Goal: Information Seeking & Learning: Learn about a topic

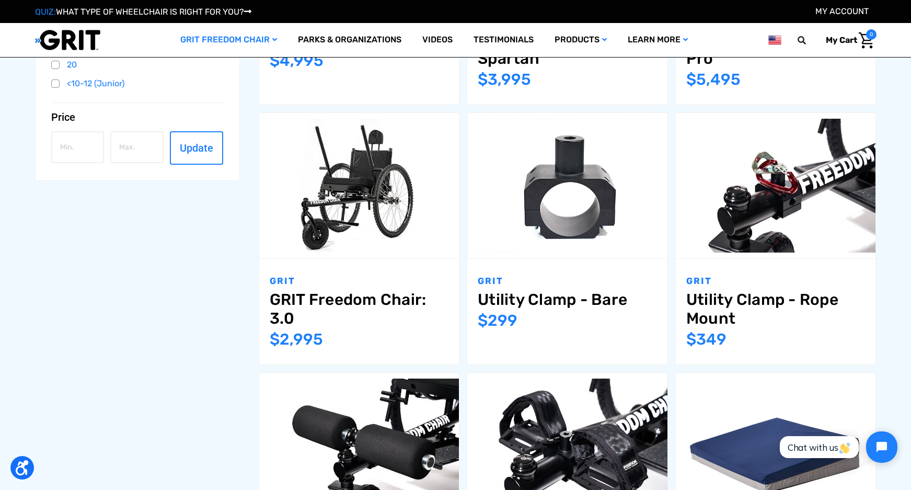
scroll to position [104, 0]
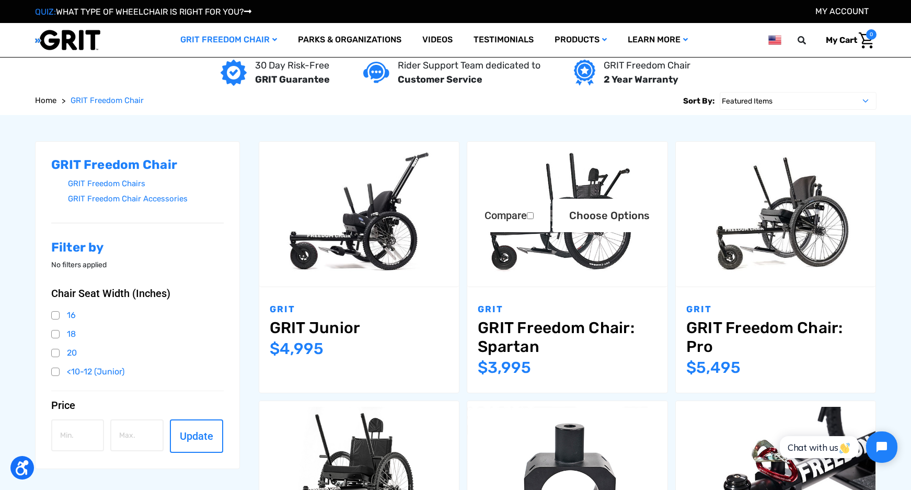
click at [533, 272] on img "GRIT Freedom Chair: Spartan,$3,995.00\a" at bounding box center [567, 213] width 200 height 133
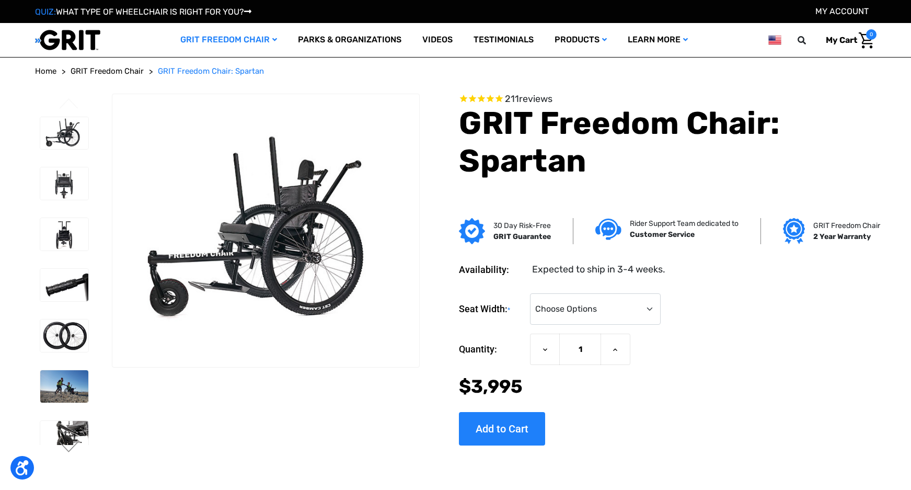
click at [60, 378] on ul "Previous Next" at bounding box center [73, 279] width 77 height 370
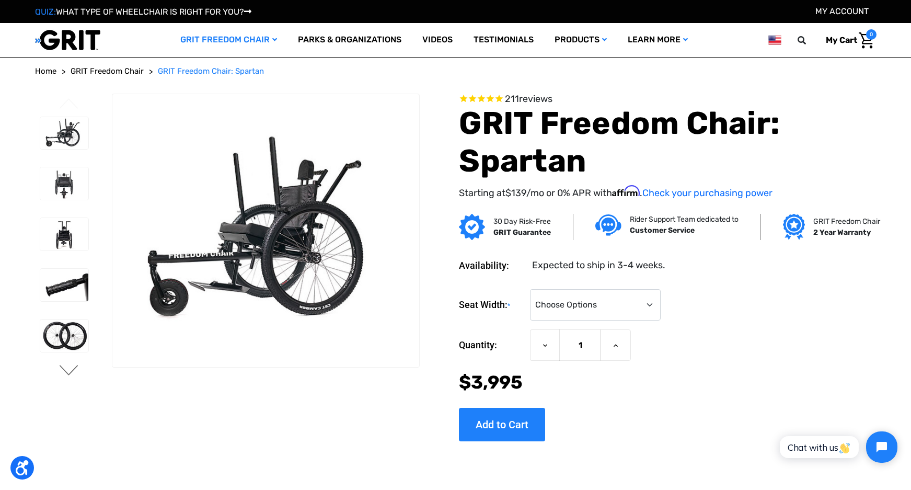
click at [70, 367] on button "Next" at bounding box center [69, 371] width 22 height 13
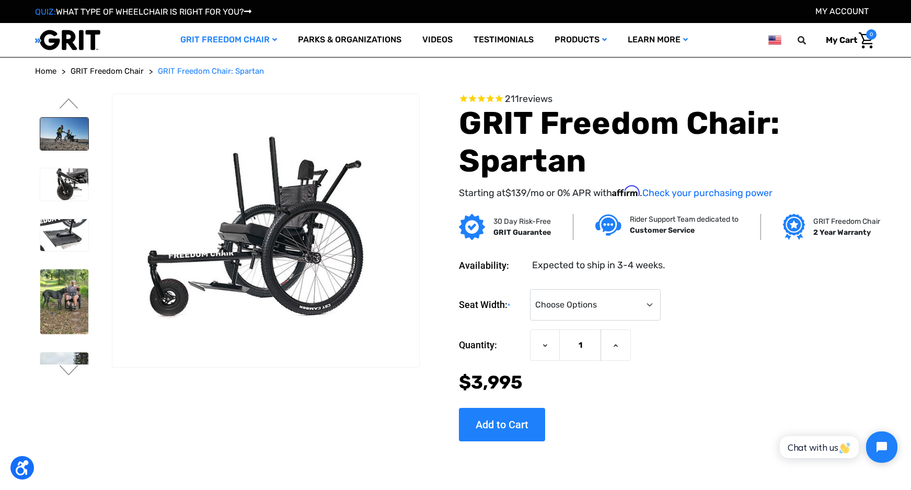
click at [70, 135] on img at bounding box center [64, 134] width 49 height 32
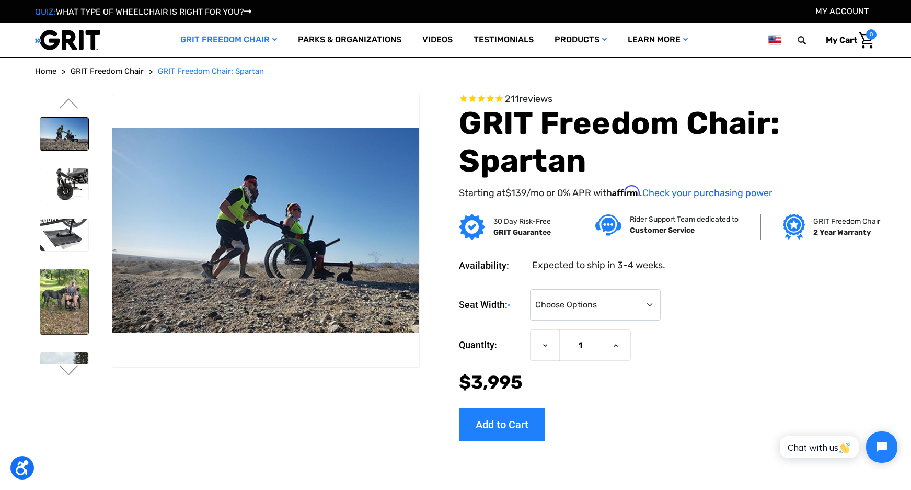
click at [53, 291] on img at bounding box center [64, 301] width 49 height 64
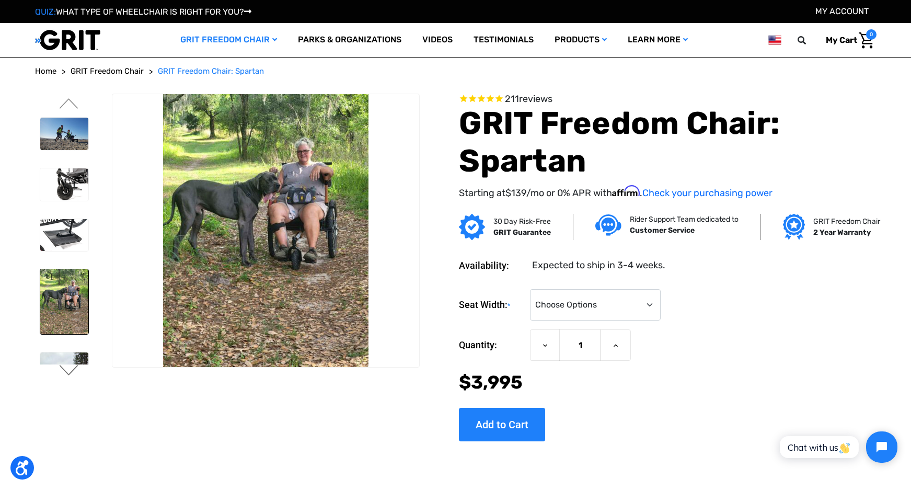
click at [65, 367] on button "Next" at bounding box center [69, 371] width 22 height 13
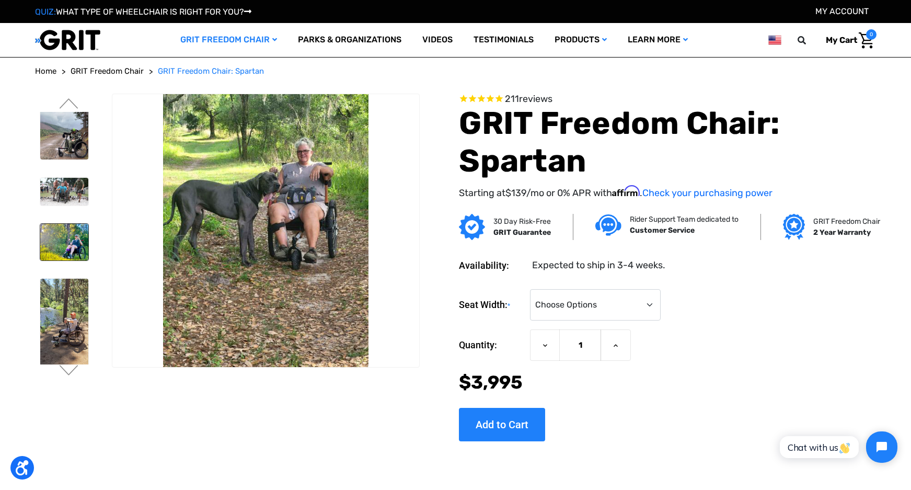
click at [58, 241] on img at bounding box center [64, 242] width 49 height 36
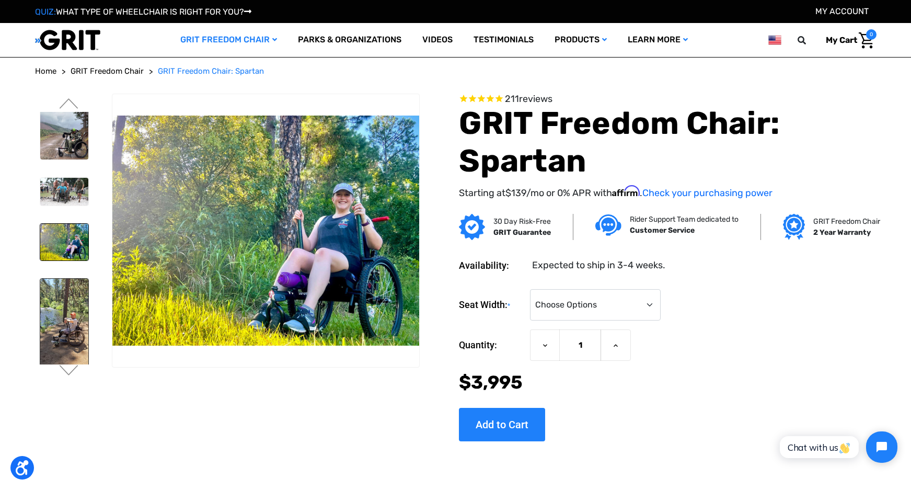
click at [66, 318] on img at bounding box center [64, 327] width 49 height 99
